Goal: Complete application form: Complete application form

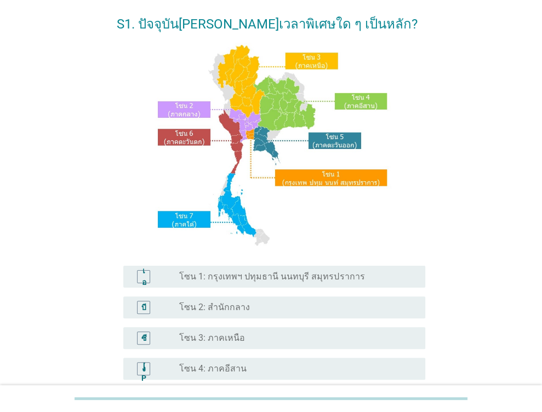
scroll to position [110, 0]
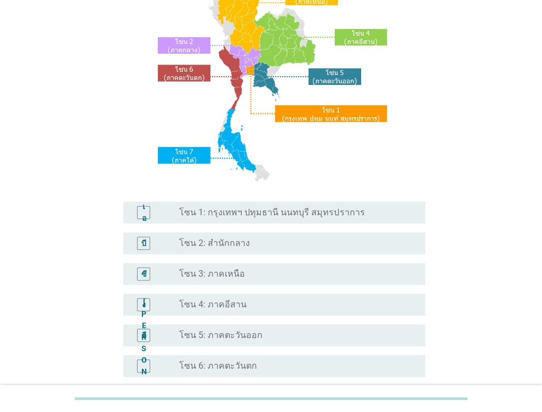
click at [258, 211] on font "โซน 1: กรุงเทพฯ ปทุมธานี นนทบุรี สมุทรปราการ" at bounding box center [271, 212] width 185 height 10
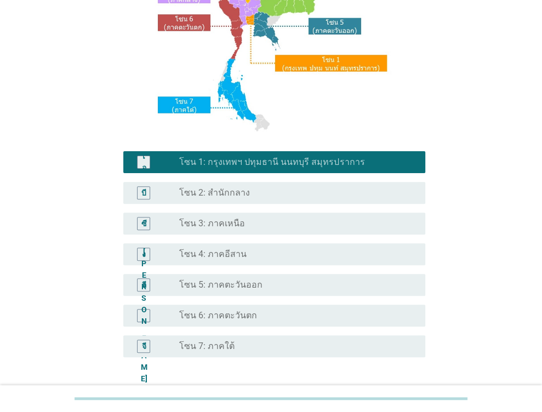
scroll to position [246, 0]
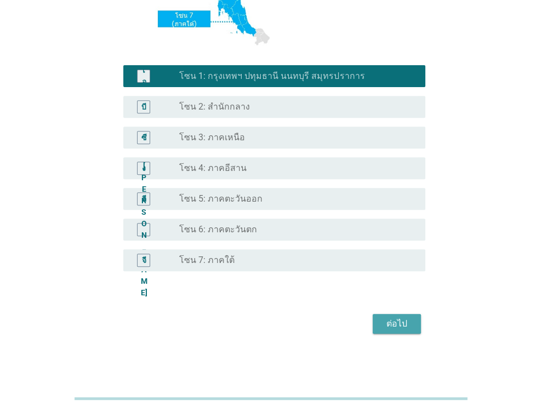
click at [392, 332] on button "ต่อไป" at bounding box center [396, 324] width 48 height 20
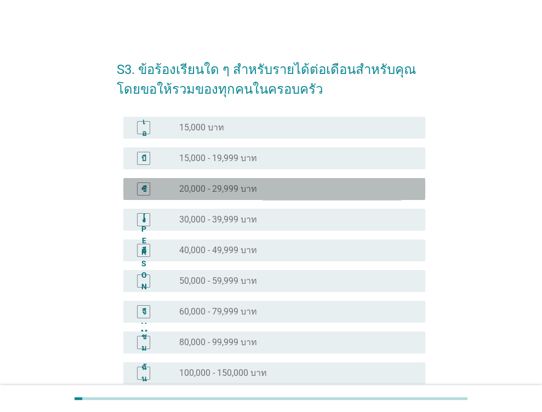
click at [226, 188] on font "20,000 - 29,999 บาท" at bounding box center [218, 188] width 78 height 10
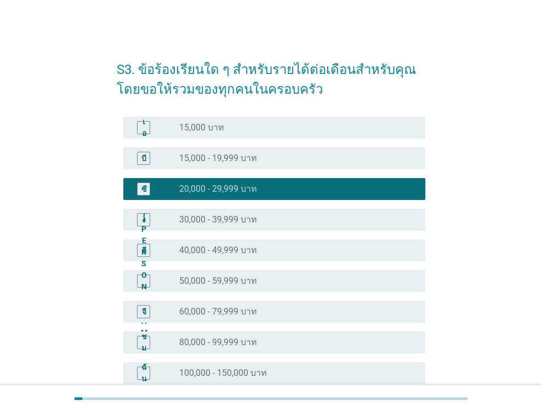
scroll to position [174, 0]
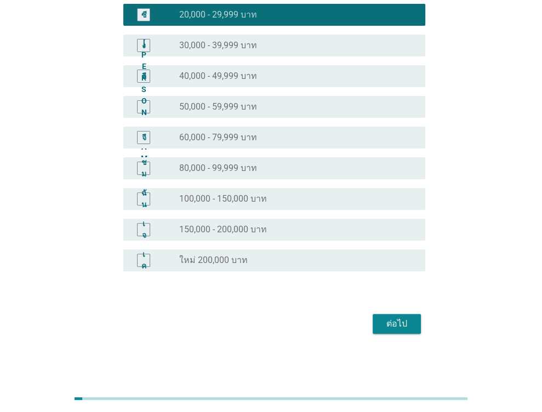
click at [390, 326] on font "ต่อไป" at bounding box center [396, 323] width 21 height 10
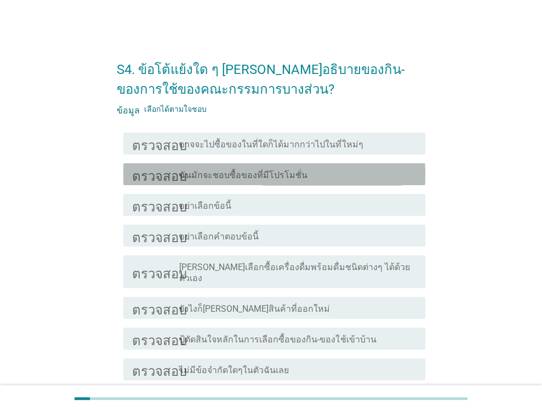
click at [233, 177] on font "ฉันมักจะชอบซื้อของที่มีโปรโมชั่น" at bounding box center [243, 175] width 128 height 10
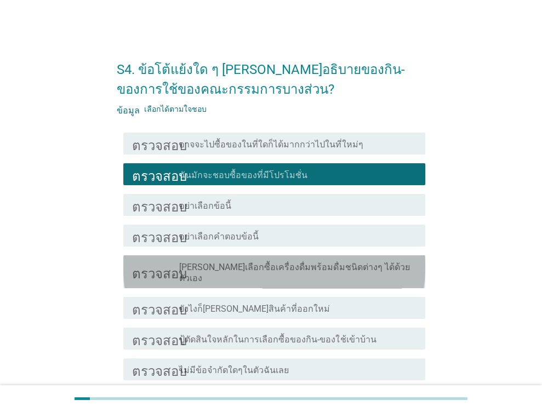
click at [245, 269] on font "[PERSON_NAME]เลือกซื้อเครื่องดื่มพร้อมดื่มชนิดต่างๆ ได้ด้วยตัวเอง" at bounding box center [294, 272] width 230 height 21
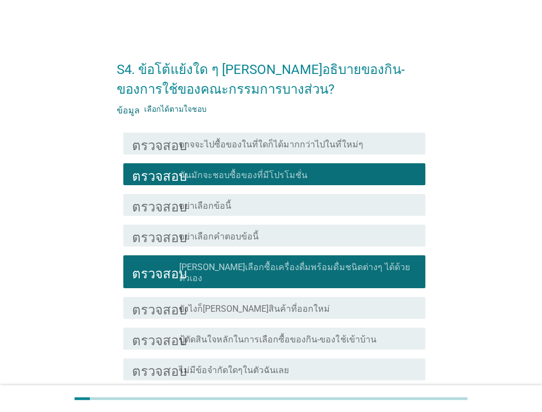
click at [256, 334] on font "ปู้ตัดสินใจหลักในการเลือกซื้อของกิน-ของใช้เข้าบ้าน" at bounding box center [277, 339] width 197 height 10
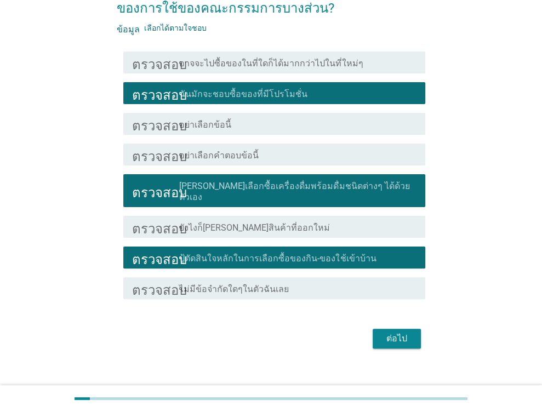
scroll to position [85, 0]
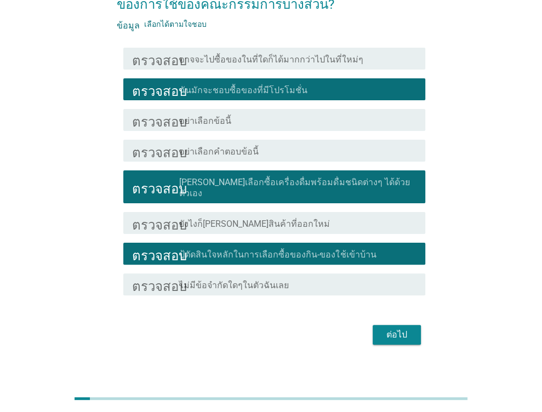
click at [375, 325] on button "ต่อไป" at bounding box center [396, 335] width 48 height 20
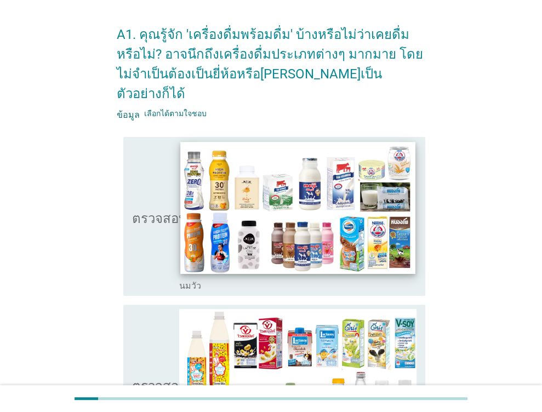
scroll to position [55, 0]
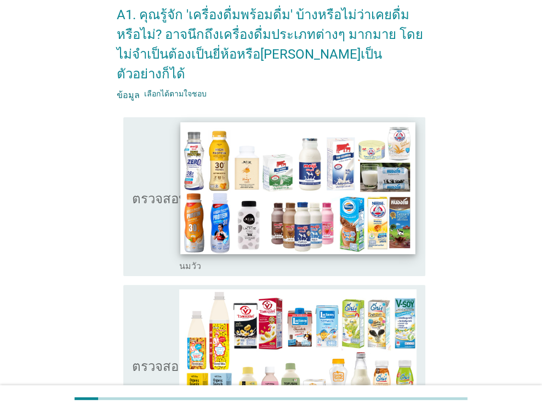
click at [254, 201] on img at bounding box center [298, 188] width 234 height 132
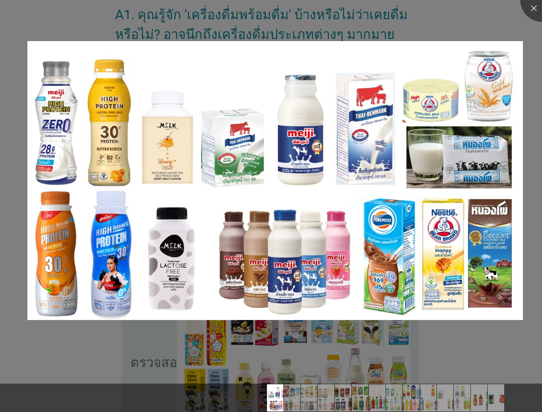
click at [340, 357] on div at bounding box center [271, 206] width 542 height 412
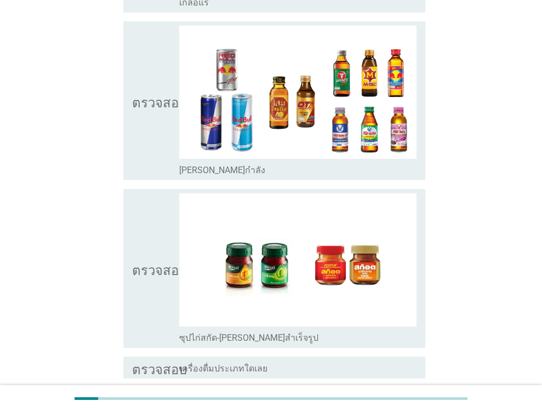
scroll to position [2235, 0]
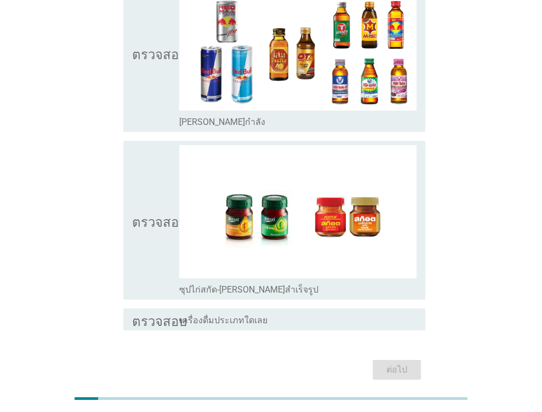
click at [386, 357] on div "ต่อไป" at bounding box center [271, 370] width 308 height 26
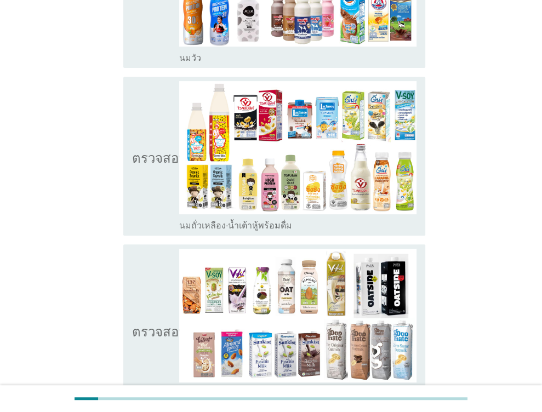
scroll to position [0, 0]
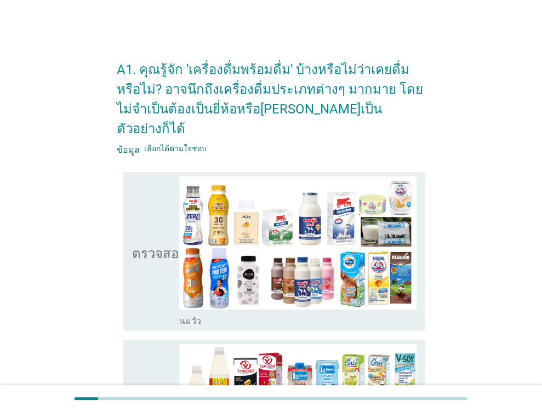
click at [129, 189] on div "ตรวจสอบ โครงร่างกล่องกาเครื่องหมายว่าง นมวัว" at bounding box center [274, 251] width 302 height 159
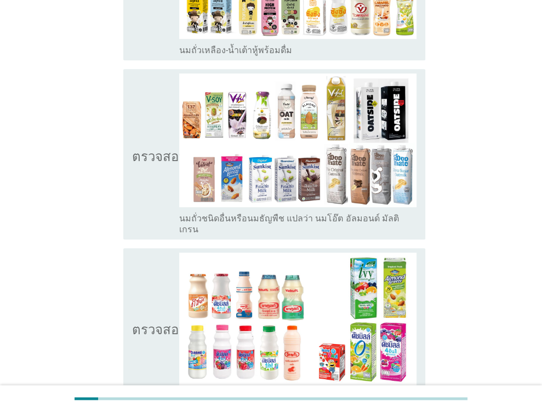
scroll to position [493, 0]
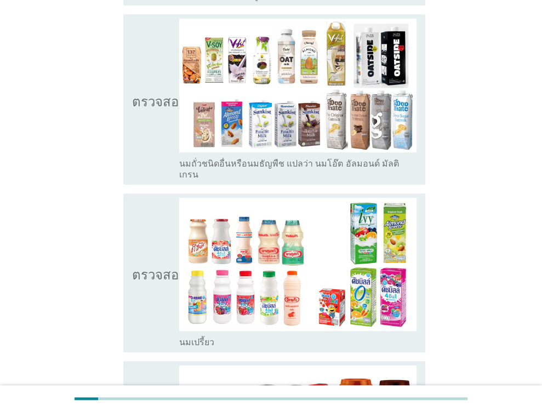
click at [146, 266] on font "ตรวจสอบ" at bounding box center [159, 272] width 55 height 13
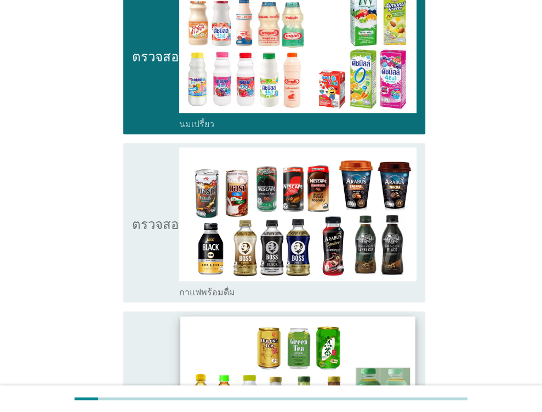
scroll to position [712, 0]
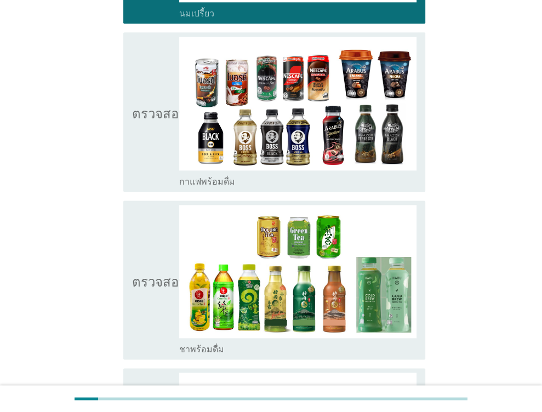
click at [150, 273] on font "ตรวจสอบ" at bounding box center [159, 279] width 55 height 13
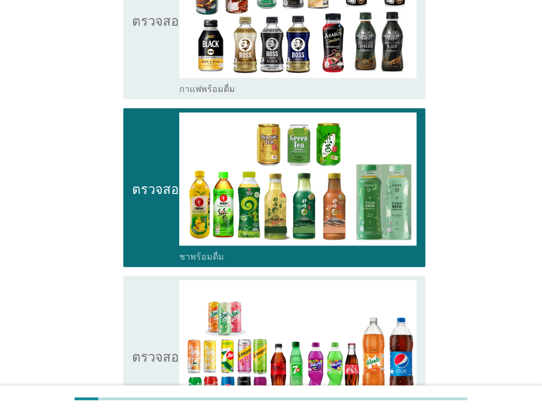
scroll to position [1041, 0]
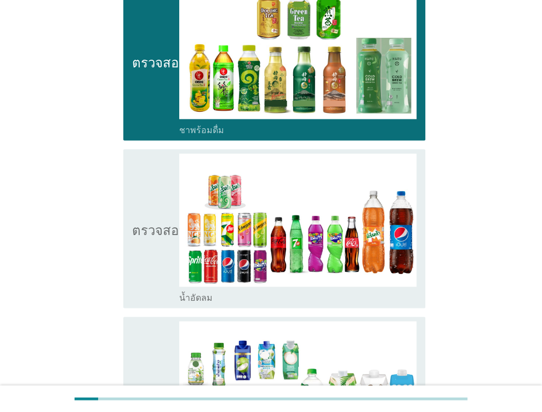
click at [150, 243] on icon "ตรวจสอบ" at bounding box center [159, 228] width 55 height 150
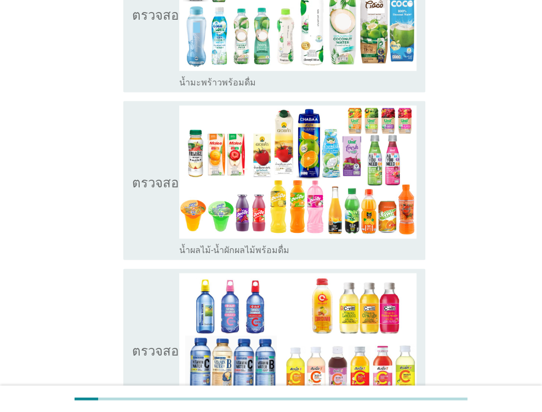
click at [129, 196] on div "ตรวจสอบ โครงร่างกล่องกาเครื่องหมายว่าง น้ำผลไม้-น้ำผักผลไม้พร้อมดื่ม" at bounding box center [274, 180] width 302 height 159
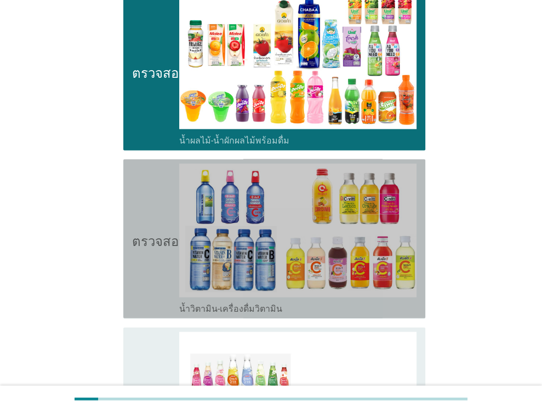
click at [140, 225] on icon "ตรวจสอบ" at bounding box center [159, 239] width 55 height 150
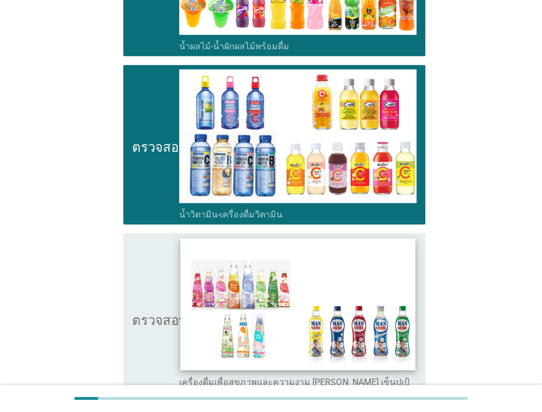
scroll to position [1753, 0]
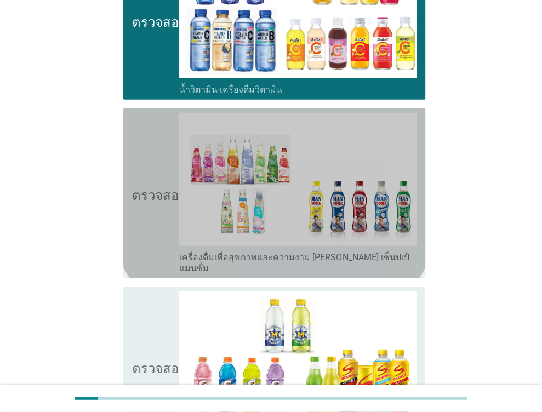
click at [141, 198] on icon "ตรวจสอบ" at bounding box center [159, 193] width 55 height 161
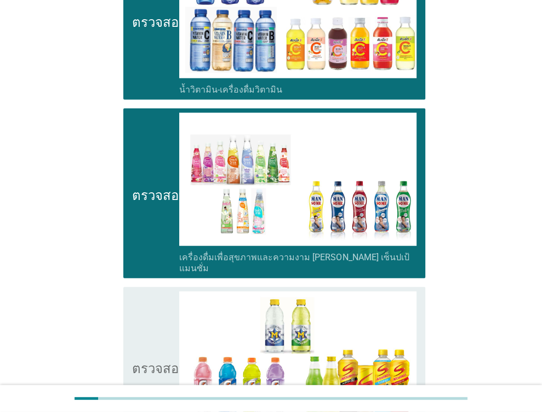
click at [145, 298] on icon "ตรวจสอบ" at bounding box center [159, 366] width 55 height 150
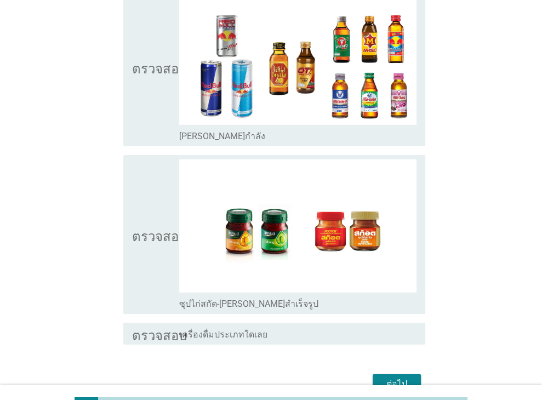
scroll to position [2235, 0]
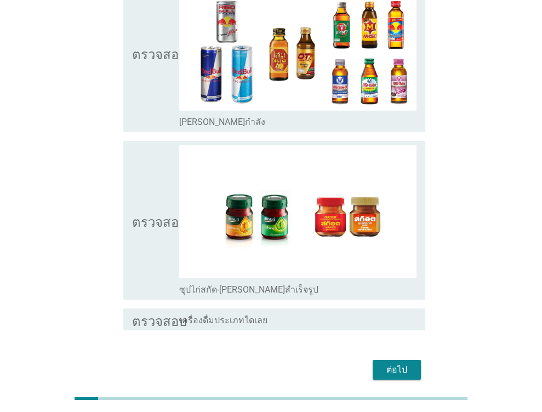
click at [391, 364] on font "ต่อไป" at bounding box center [396, 369] width 21 height 10
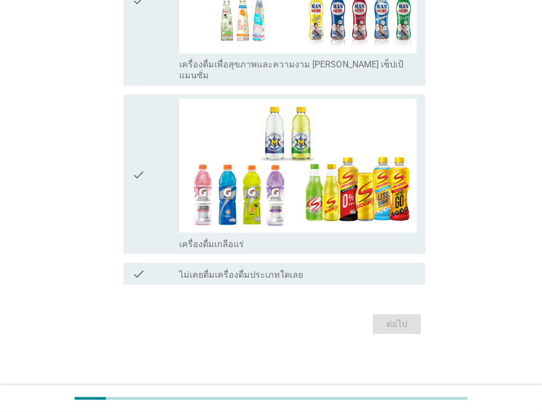
scroll to position [0, 0]
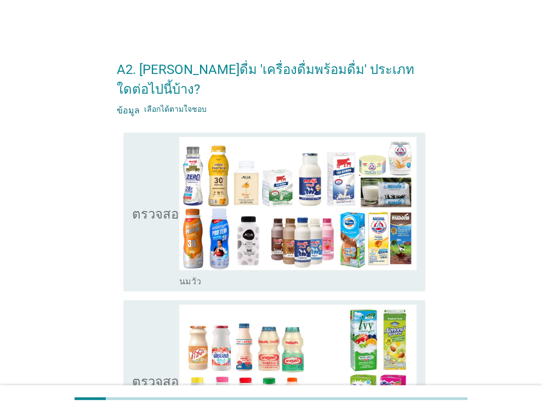
click at [156, 226] on icon "ตรวจสอบ" at bounding box center [159, 212] width 55 height 150
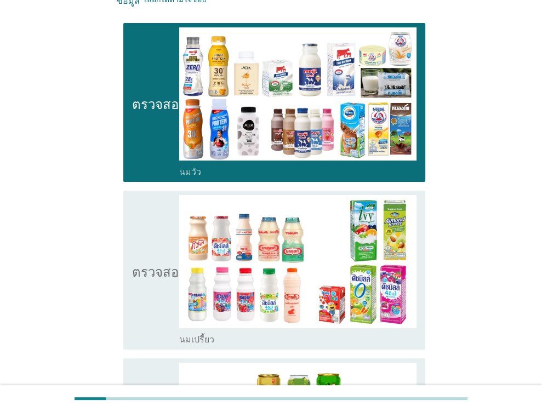
click at [138, 280] on icon "ตรวจสอบ" at bounding box center [159, 270] width 55 height 150
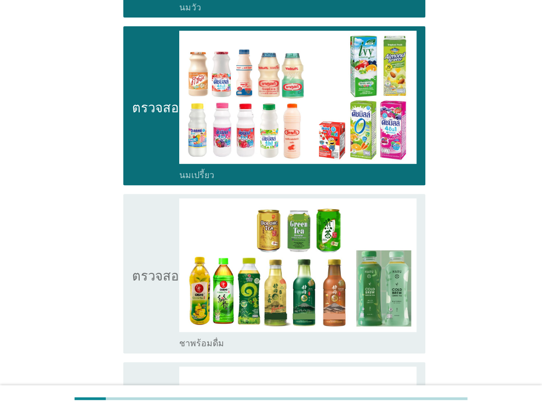
click at [133, 271] on icon "ตรวจสอบ" at bounding box center [159, 273] width 55 height 150
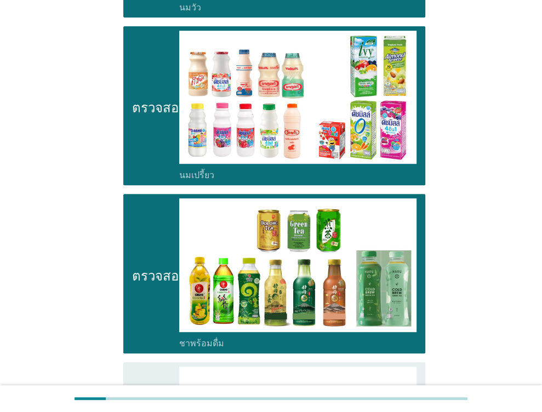
scroll to position [493, 0]
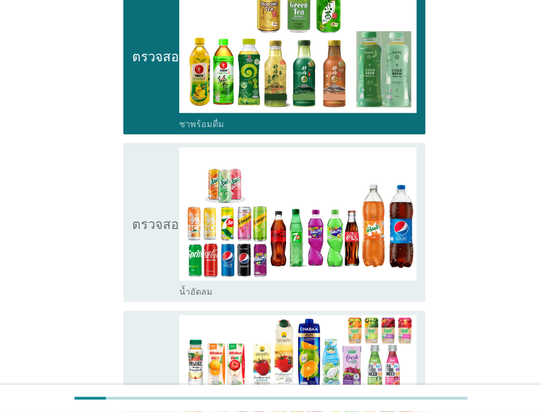
click at [133, 238] on icon "ตรวจสอบ" at bounding box center [159, 222] width 55 height 150
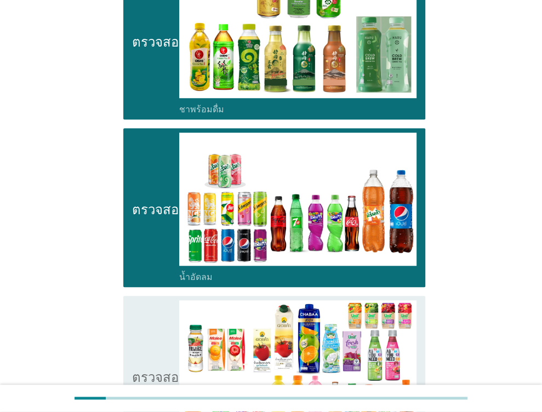
scroll to position [712, 0]
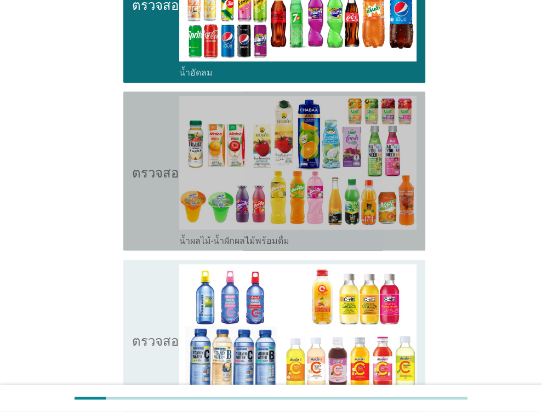
click at [148, 193] on icon "ตรวจสอบ" at bounding box center [159, 171] width 55 height 150
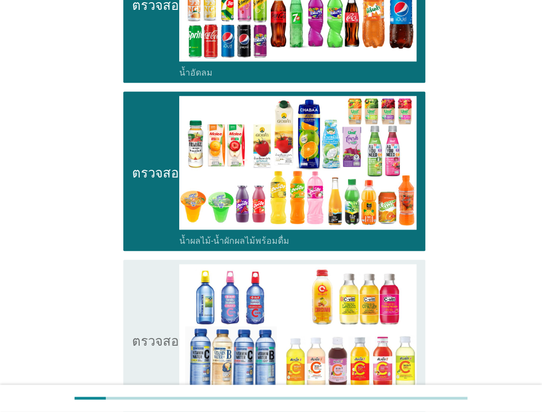
click at [149, 279] on icon "ตรวจสอบ" at bounding box center [159, 339] width 55 height 150
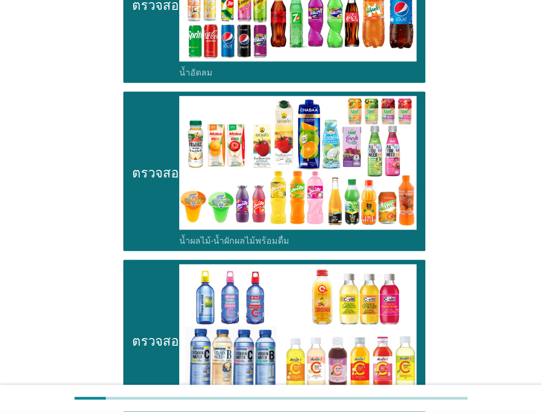
scroll to position [931, 0]
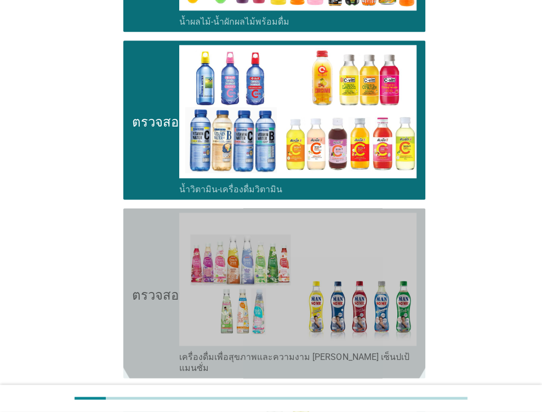
click at [154, 286] on font "ตรวจสอบ" at bounding box center [159, 292] width 55 height 13
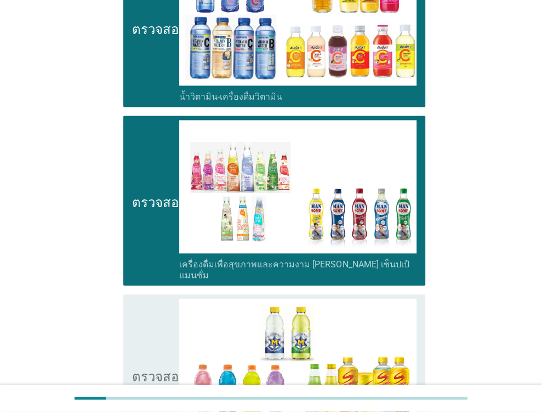
scroll to position [1190, 0]
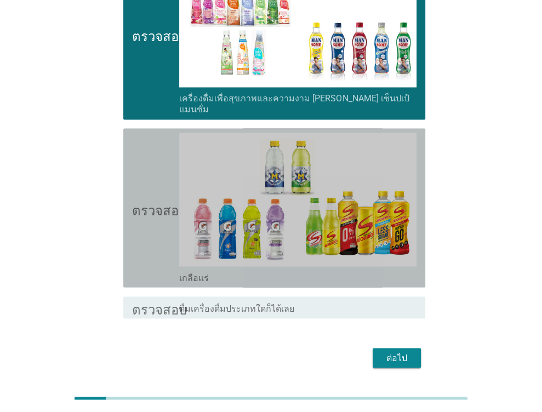
click at [151, 227] on icon "ตรวจสอบ" at bounding box center [159, 208] width 55 height 150
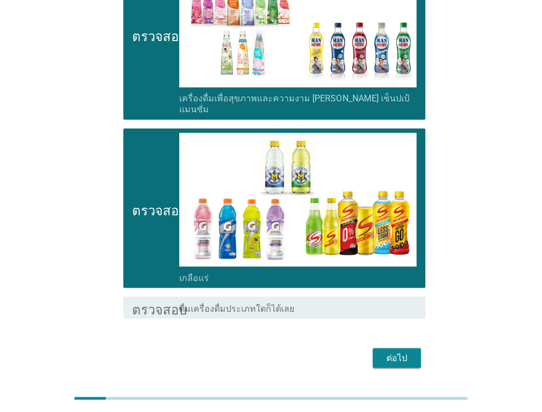
click at [395, 352] on font "ต่อไป" at bounding box center [396, 357] width 21 height 10
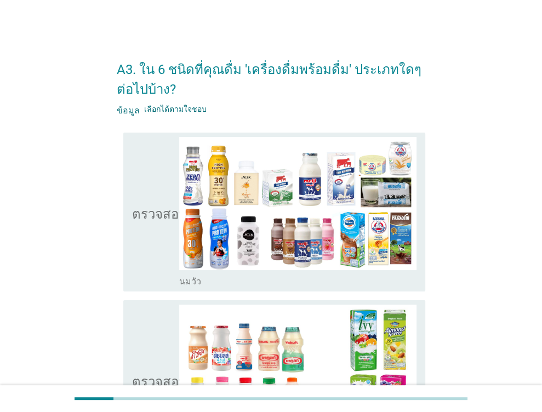
click at [158, 258] on icon "ตรวจสอบ" at bounding box center [159, 212] width 55 height 150
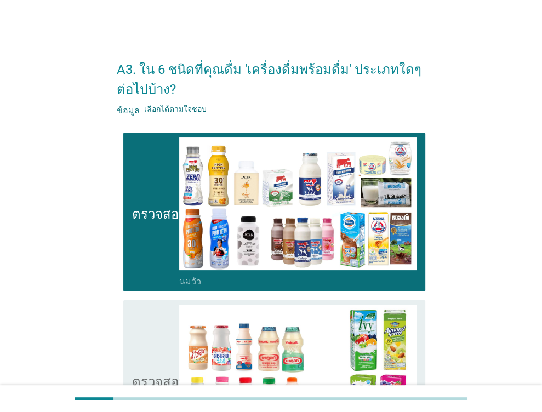
click at [152, 325] on icon "ตรวจสอบ" at bounding box center [159, 380] width 55 height 150
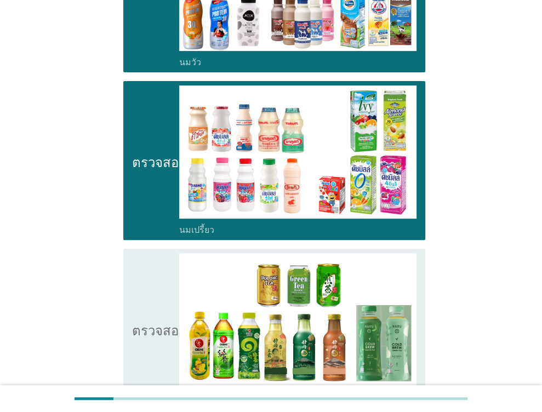
click at [134, 267] on icon "ตรวจสอบ" at bounding box center [159, 328] width 55 height 150
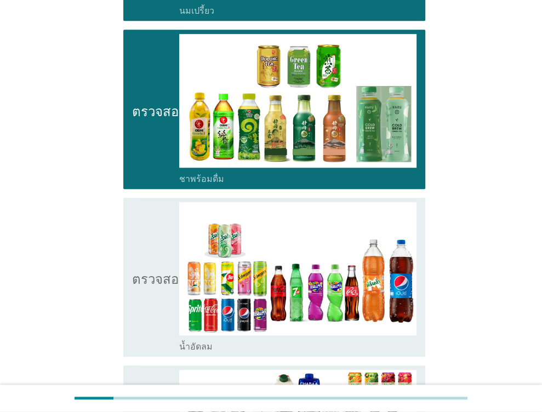
click at [149, 291] on icon "ตรวจสอบ" at bounding box center [159, 277] width 55 height 150
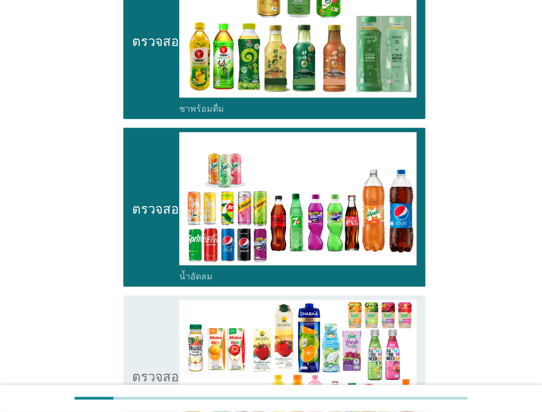
scroll to position [657, 0]
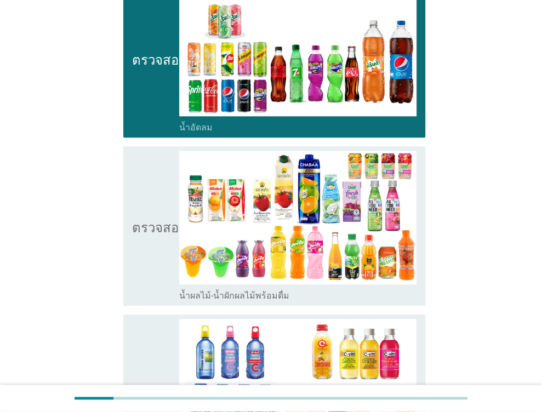
click at [140, 252] on icon "ตรวจสอบ" at bounding box center [159, 226] width 55 height 150
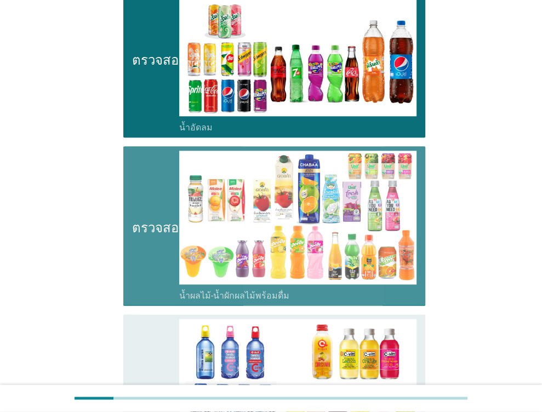
click at [146, 345] on icon "ตรวจสอบ" at bounding box center [159, 394] width 55 height 150
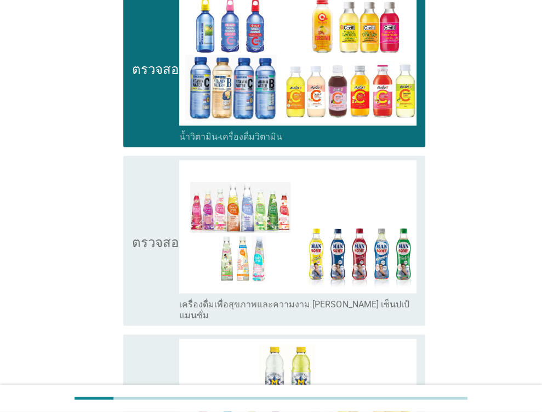
scroll to position [986, 0]
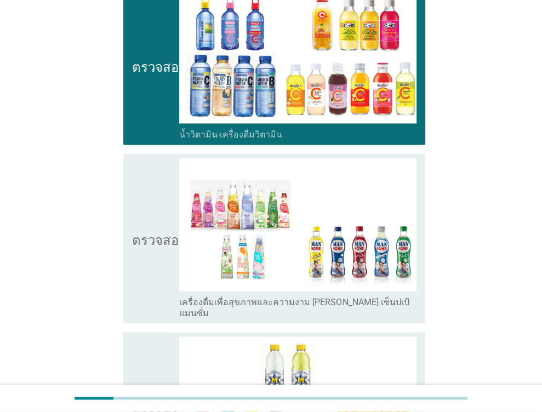
click at [148, 251] on icon "ตรวจสอบ" at bounding box center [159, 238] width 55 height 161
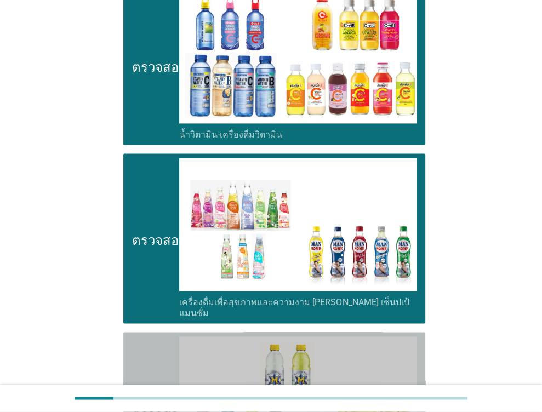
click at [156, 354] on icon "ตรวจสอบ" at bounding box center [159, 411] width 55 height 150
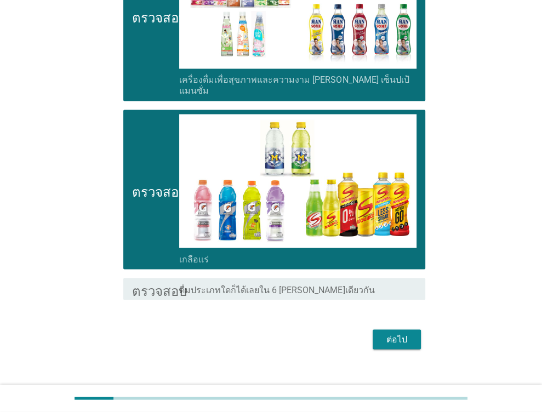
scroll to position [1209, 0]
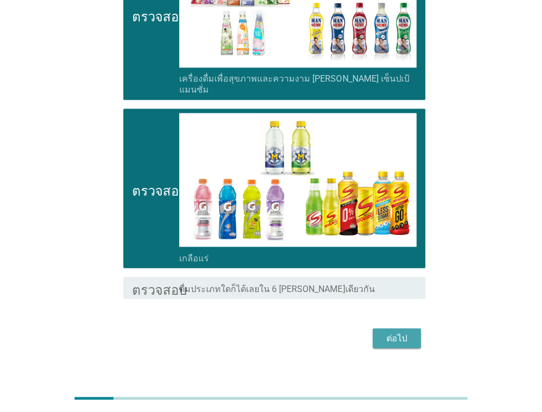
click at [379, 328] on button "ต่อไป" at bounding box center [396, 338] width 48 height 20
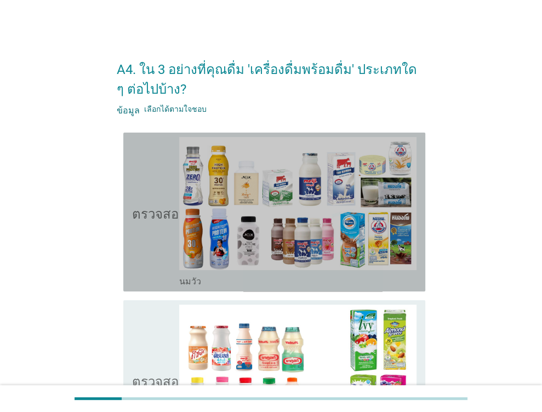
click at [152, 262] on icon "ตรวจสอบ" at bounding box center [159, 212] width 55 height 150
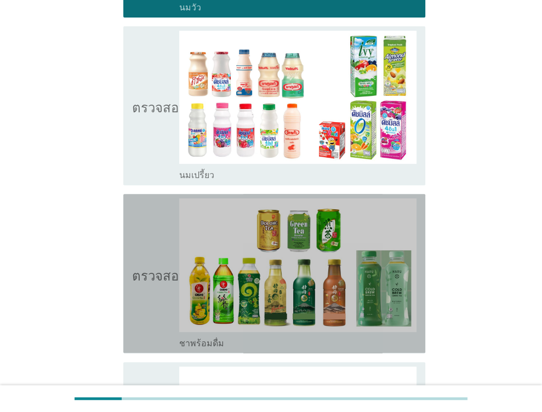
click at [149, 283] on icon "ตรวจสอบ" at bounding box center [159, 273] width 55 height 150
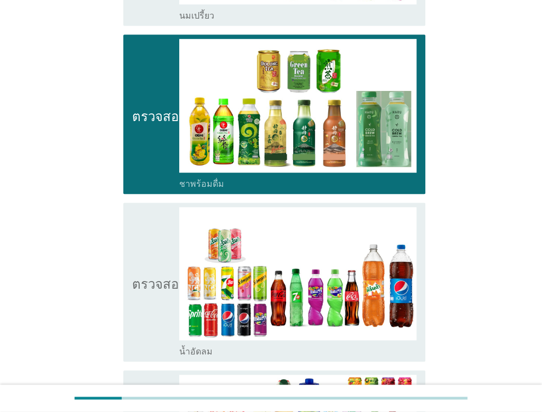
scroll to position [548, 0]
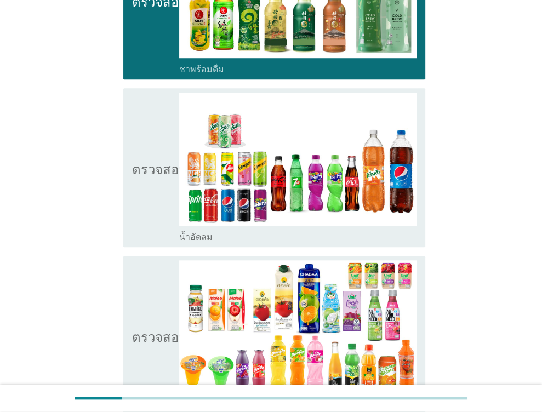
click at [153, 204] on icon "ตรวจสอบ" at bounding box center [159, 168] width 55 height 150
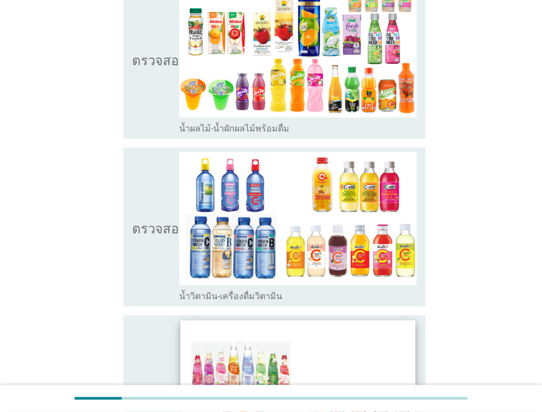
scroll to position [931, 0]
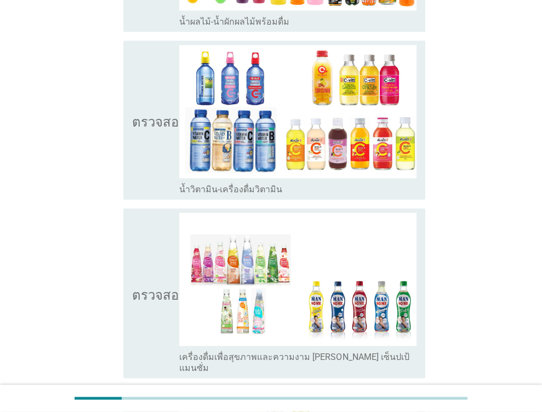
click at [147, 169] on icon "ตรวจสอบ" at bounding box center [159, 120] width 55 height 150
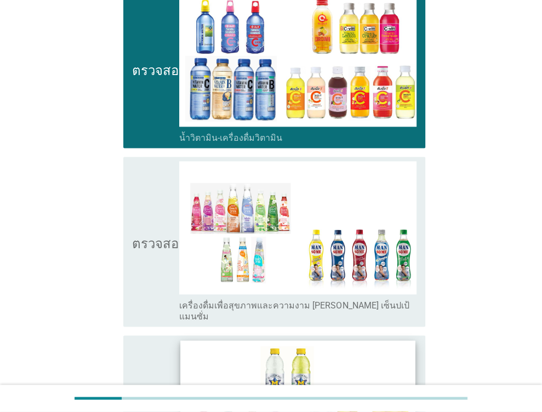
scroll to position [1095, 0]
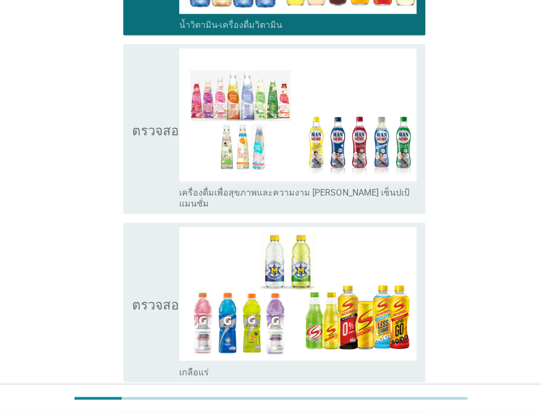
click at [154, 165] on icon "ตรวจสอบ" at bounding box center [159, 128] width 55 height 161
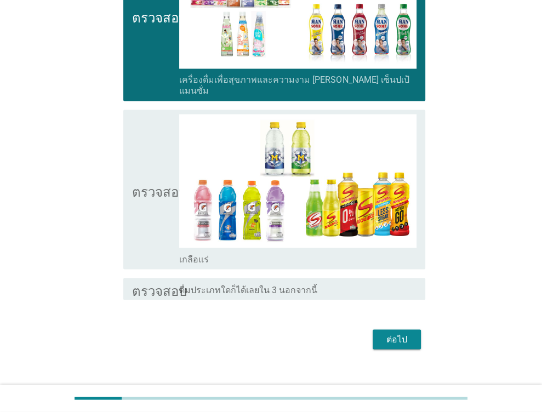
scroll to position [1209, 0]
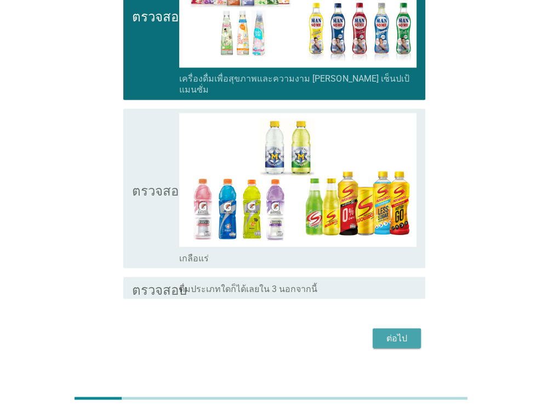
click at [407, 331] on div "ต่อไป" at bounding box center [396, 337] width 31 height 13
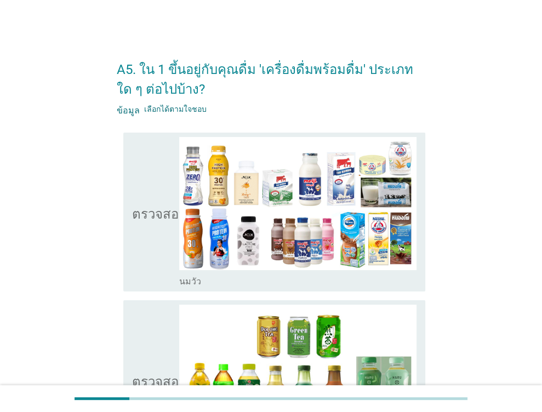
click at [166, 251] on icon "ตรวจสอบ" at bounding box center [159, 212] width 55 height 150
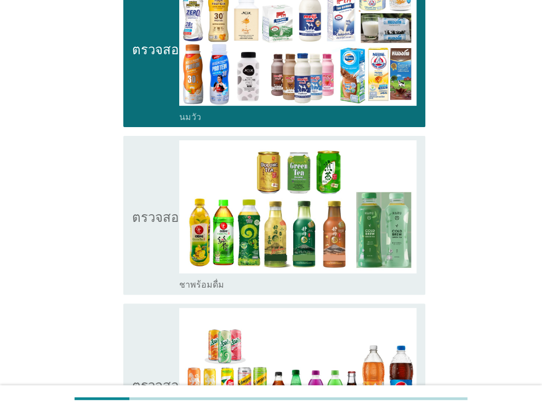
scroll to position [329, 0]
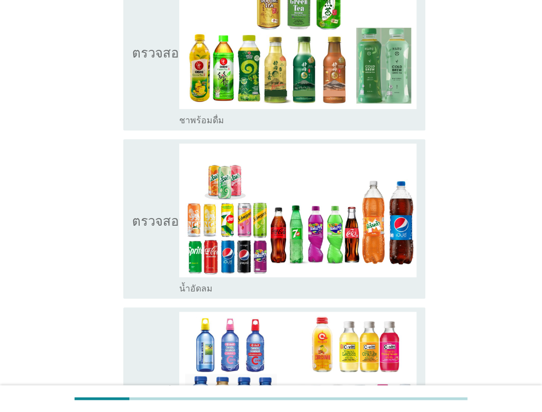
click at [145, 107] on icon "ตรวจสอบ" at bounding box center [159, 51] width 55 height 150
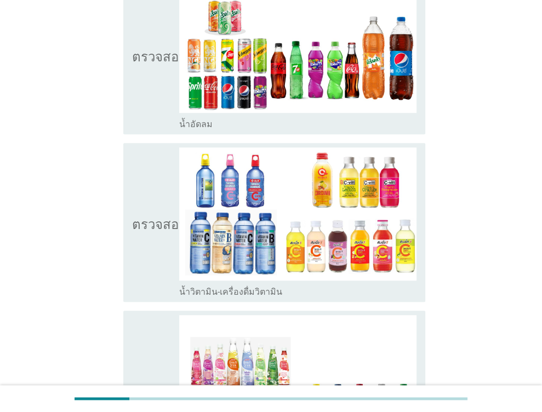
click at [153, 227] on font "ตรวจสอบ" at bounding box center [159, 222] width 55 height 13
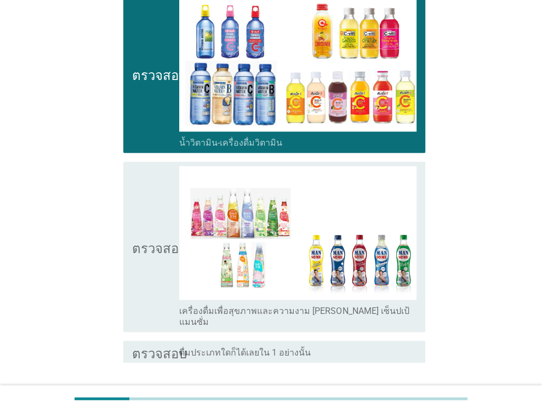
scroll to position [708, 0]
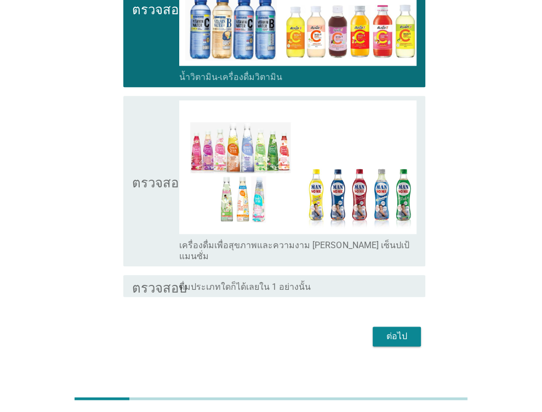
click at [395, 331] on font "ต่อไป" at bounding box center [396, 336] width 21 height 10
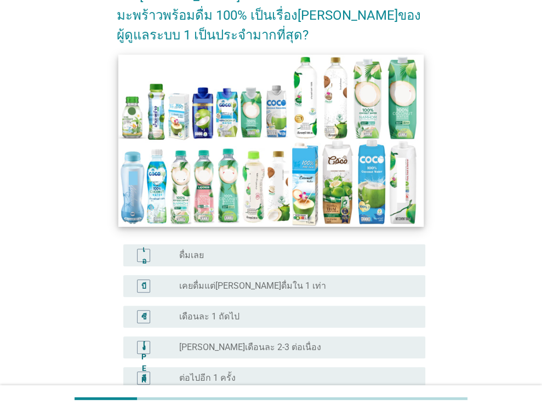
scroll to position [110, 0]
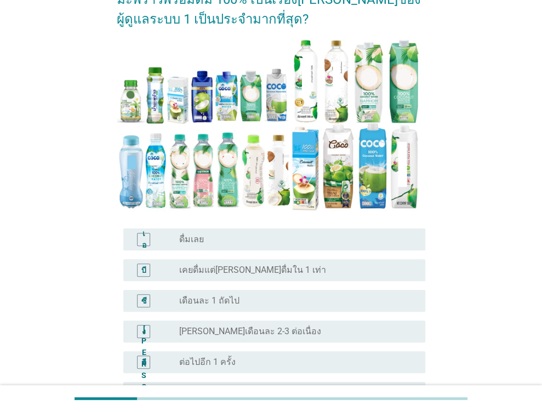
click at [256, 265] on font "เคยดื่มแต่[PERSON_NAME]ดื่มใน 1 เท่า" at bounding box center [252, 270] width 147 height 10
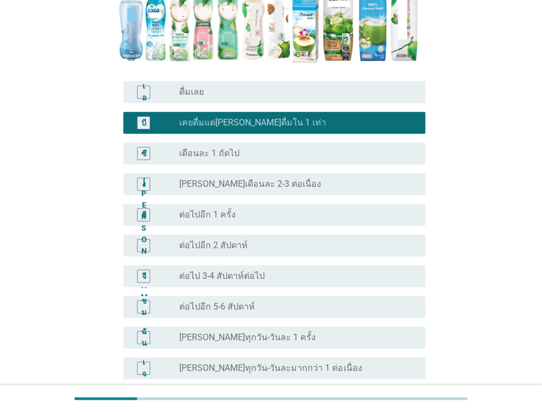
scroll to position [329, 0]
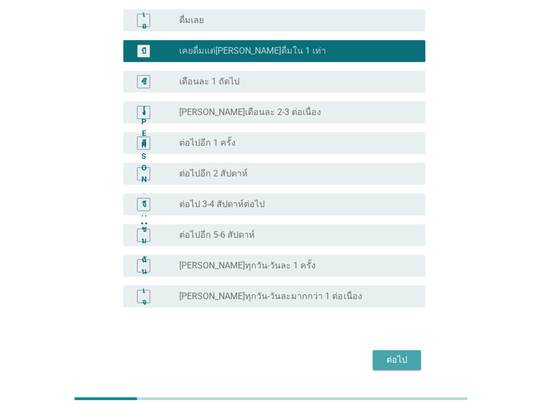
click at [392, 354] on font "ต่อไป" at bounding box center [396, 359] width 21 height 10
